Goal: Find specific page/section: Find specific page/section

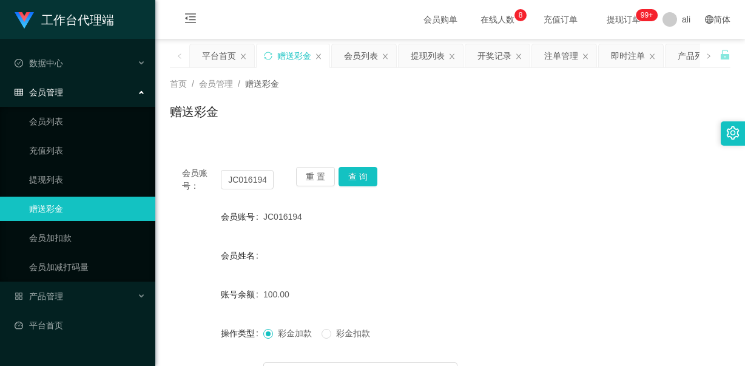
scroll to position [121, 0]
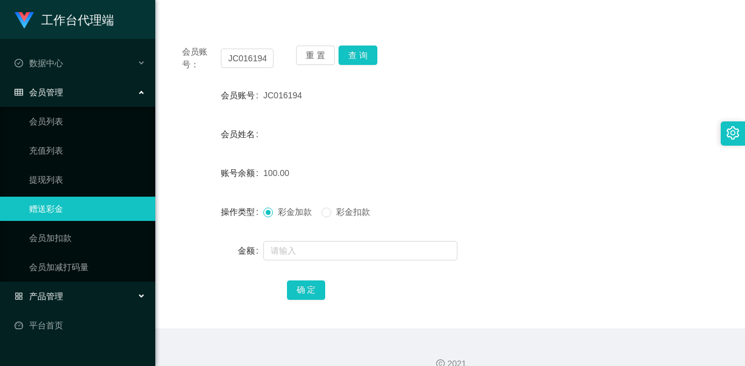
click at [68, 299] on div "产品管理" at bounding box center [77, 296] width 155 height 24
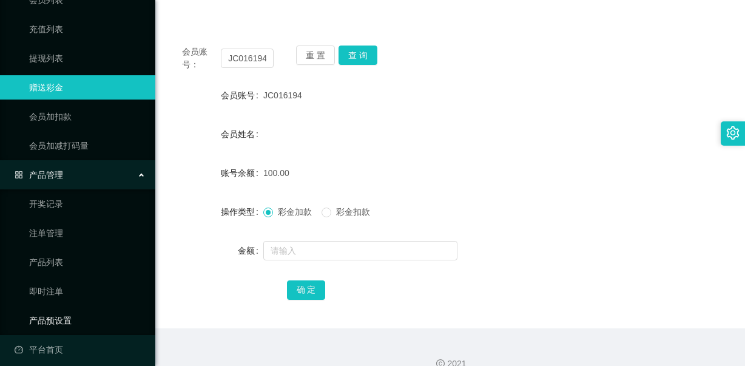
click at [56, 315] on link "产品预设置" at bounding box center [87, 320] width 116 height 24
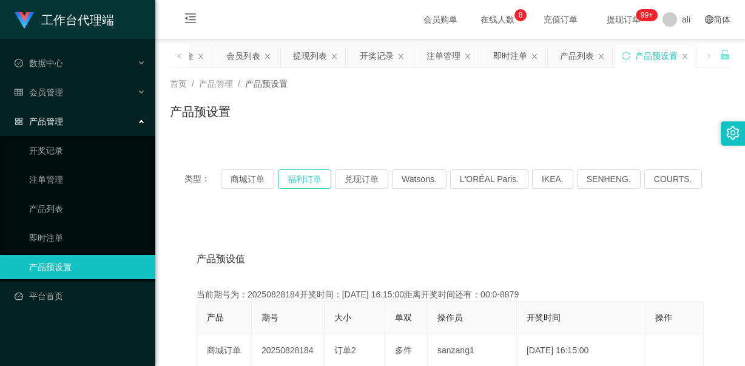
click at [290, 173] on button "福利订单" at bounding box center [304, 178] width 53 height 19
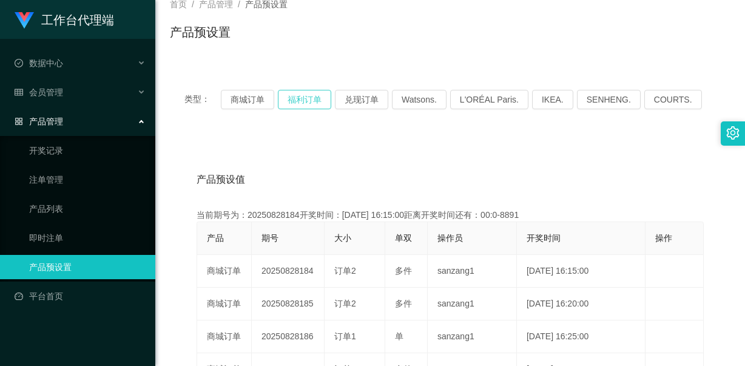
scroll to position [61, 0]
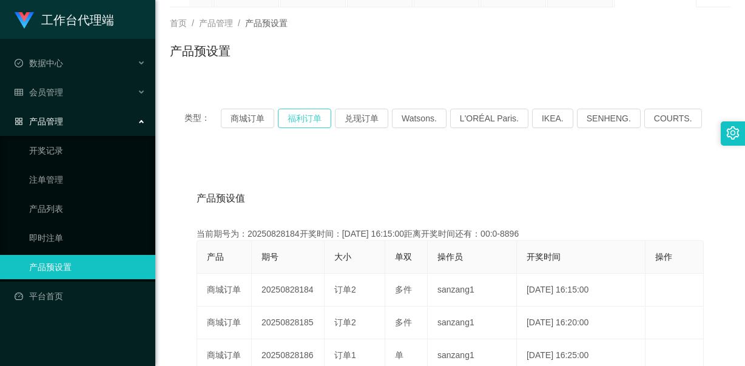
click at [299, 119] on button "福利订单" at bounding box center [304, 118] width 53 height 19
click at [353, 118] on button "兑现订单" at bounding box center [361, 118] width 53 height 19
click at [296, 118] on button "福利订单" at bounding box center [304, 118] width 53 height 19
click at [296, 117] on button "福利订单" at bounding box center [304, 118] width 53 height 19
click at [250, 123] on button "商城订单" at bounding box center [247, 118] width 53 height 19
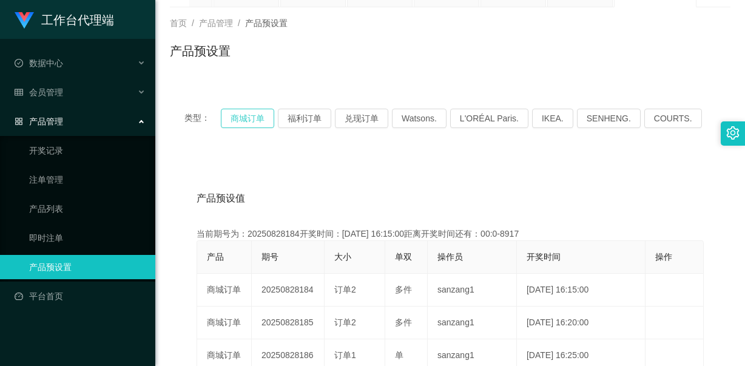
click at [249, 118] on button "商城订单" at bounding box center [247, 118] width 53 height 19
drag, startPoint x: 388, startPoint y: 66, endPoint x: 403, endPoint y: 56, distance: 17.5
click at [388, 66] on div "产品预设置" at bounding box center [450, 56] width 560 height 28
